Goal: Task Accomplishment & Management: Use online tool/utility

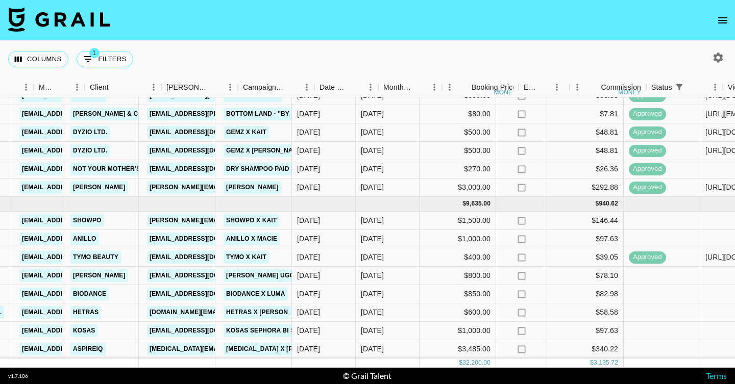
scroll to position [312, 368]
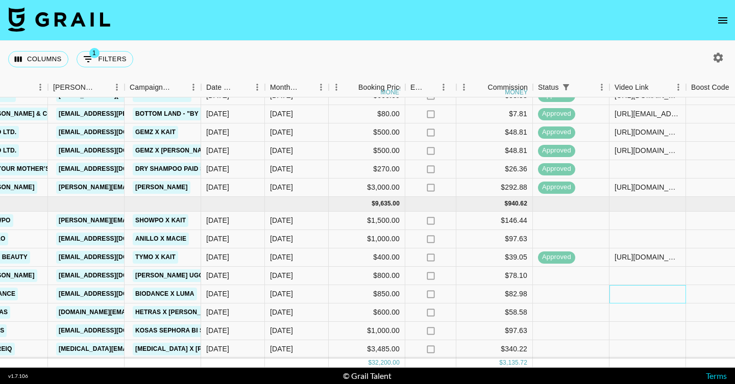
click at [626, 290] on div at bounding box center [648, 294] width 77 height 18
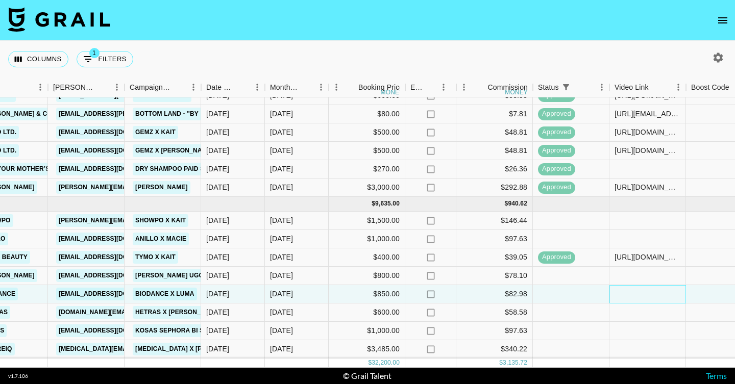
click at [626, 290] on div at bounding box center [648, 294] width 77 height 18
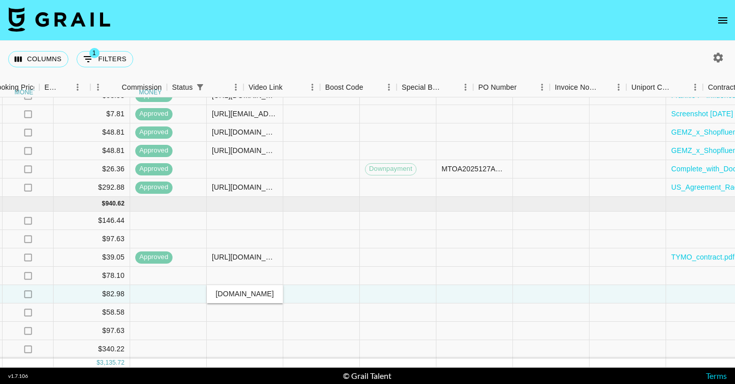
scroll to position [312, 893]
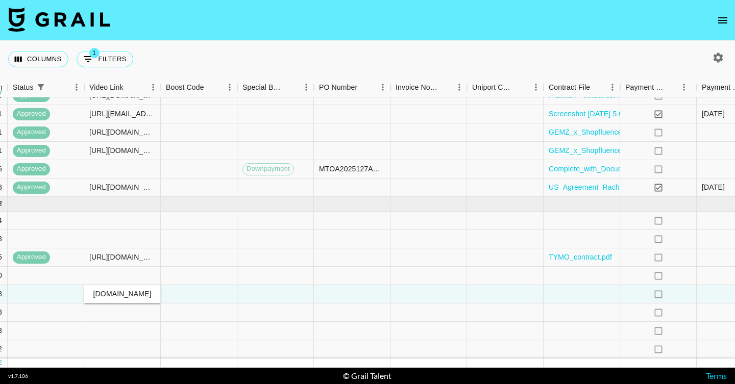
type input "[URL][DOMAIN_NAME]"
click at [594, 300] on div at bounding box center [582, 294] width 77 height 18
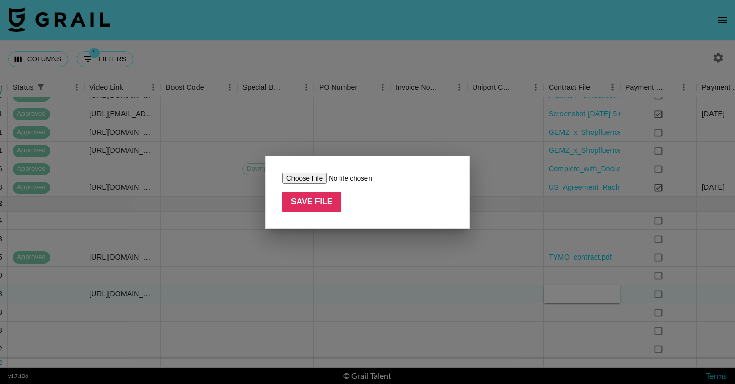
click at [319, 178] on input "file" at bounding box center [346, 178] width 129 height 11
type input "C:\fakepath\Paid Contents Agreement__lumapaias(25.09).pdf"
click at [307, 207] on input "Save File" at bounding box center [311, 202] width 59 height 20
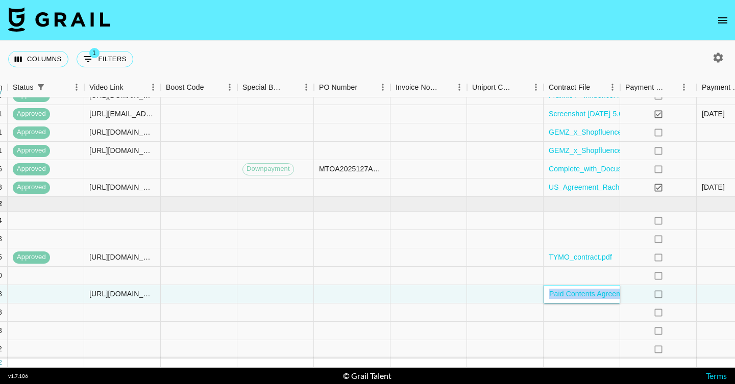
scroll to position [312, 1049]
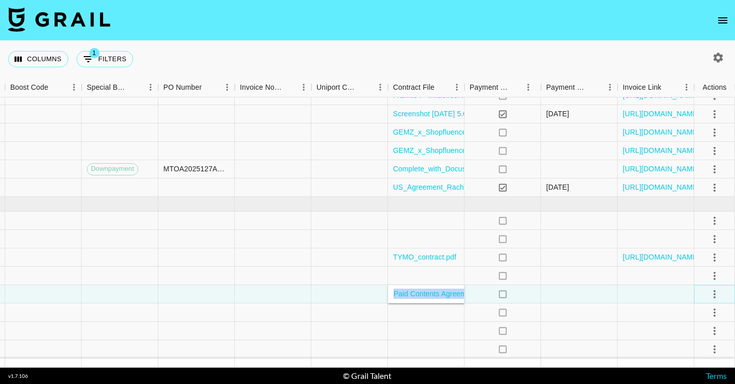
click at [719, 300] on icon "select merge strategy" at bounding box center [715, 294] width 12 height 12
click at [684, 274] on div "Approve" at bounding box center [692, 272] width 31 height 12
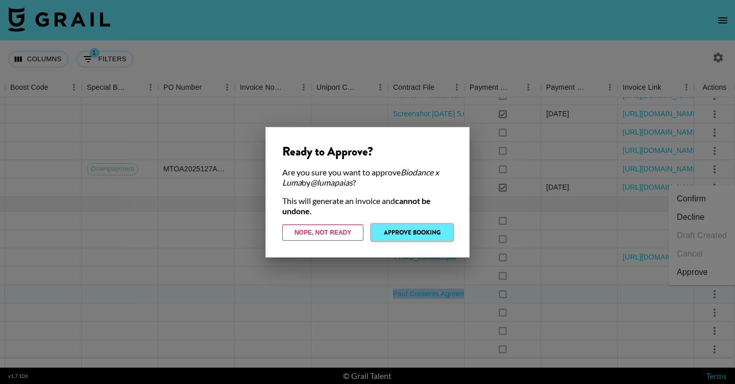
click at [389, 231] on button "Approve Booking" at bounding box center [412, 233] width 81 height 16
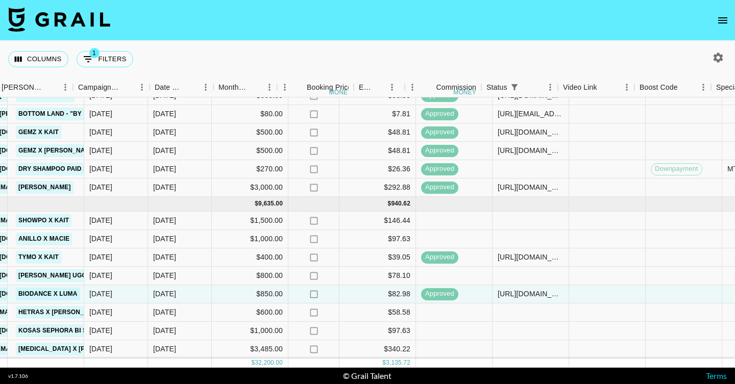
scroll to position [312, 351]
